Goal: Task Accomplishment & Management: Use online tool/utility

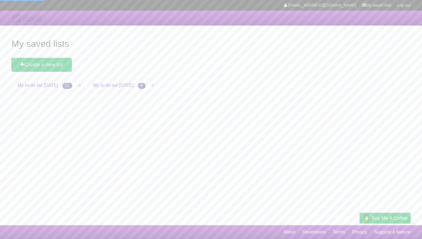
click at [121, 87] on link "My to-do list [DATE]" at bounding box center [113, 85] width 40 height 5
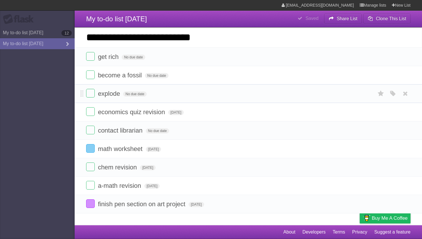
type input "**********"
click input "*********" at bounding box center [0, 0] width 0 height 0
